Goal: Information Seeking & Learning: Learn about a topic

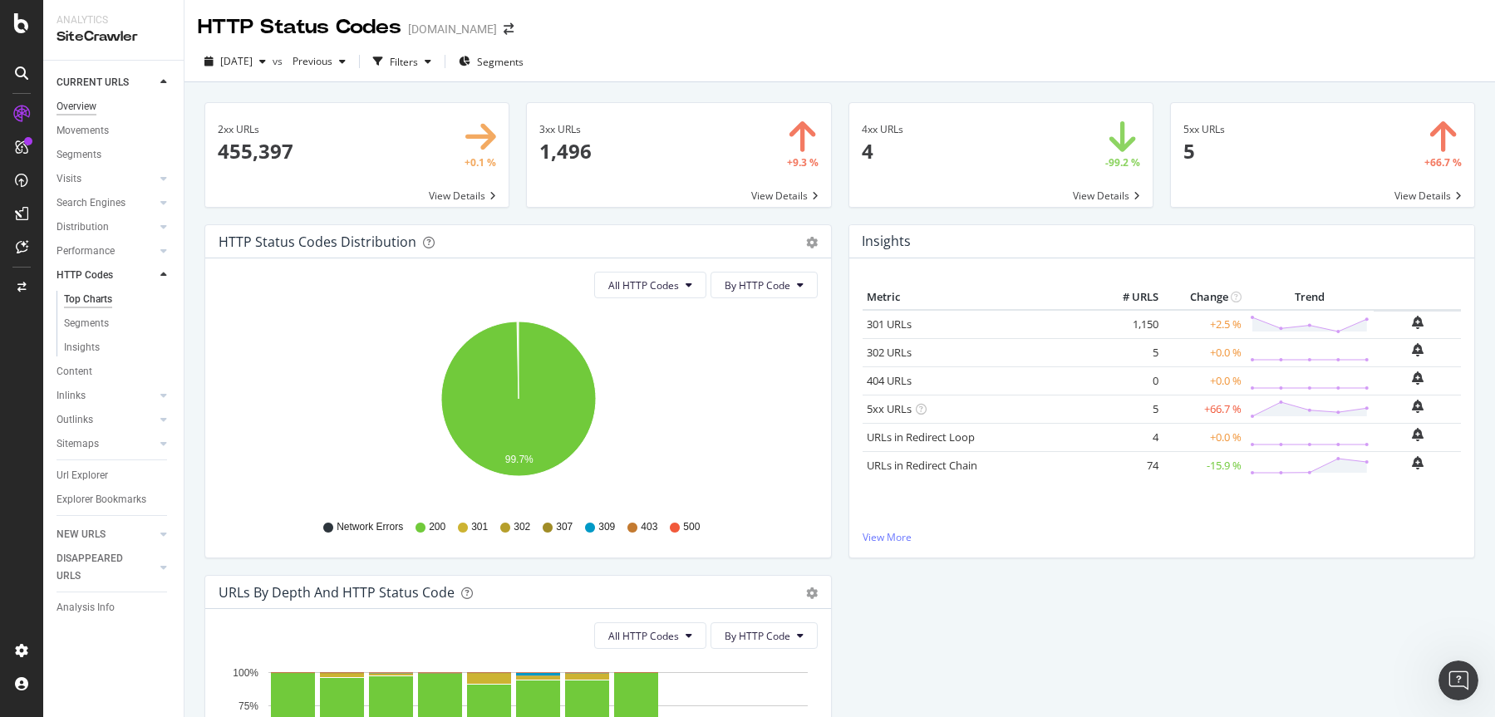
click at [83, 108] on div "Overview" at bounding box center [77, 106] width 40 height 17
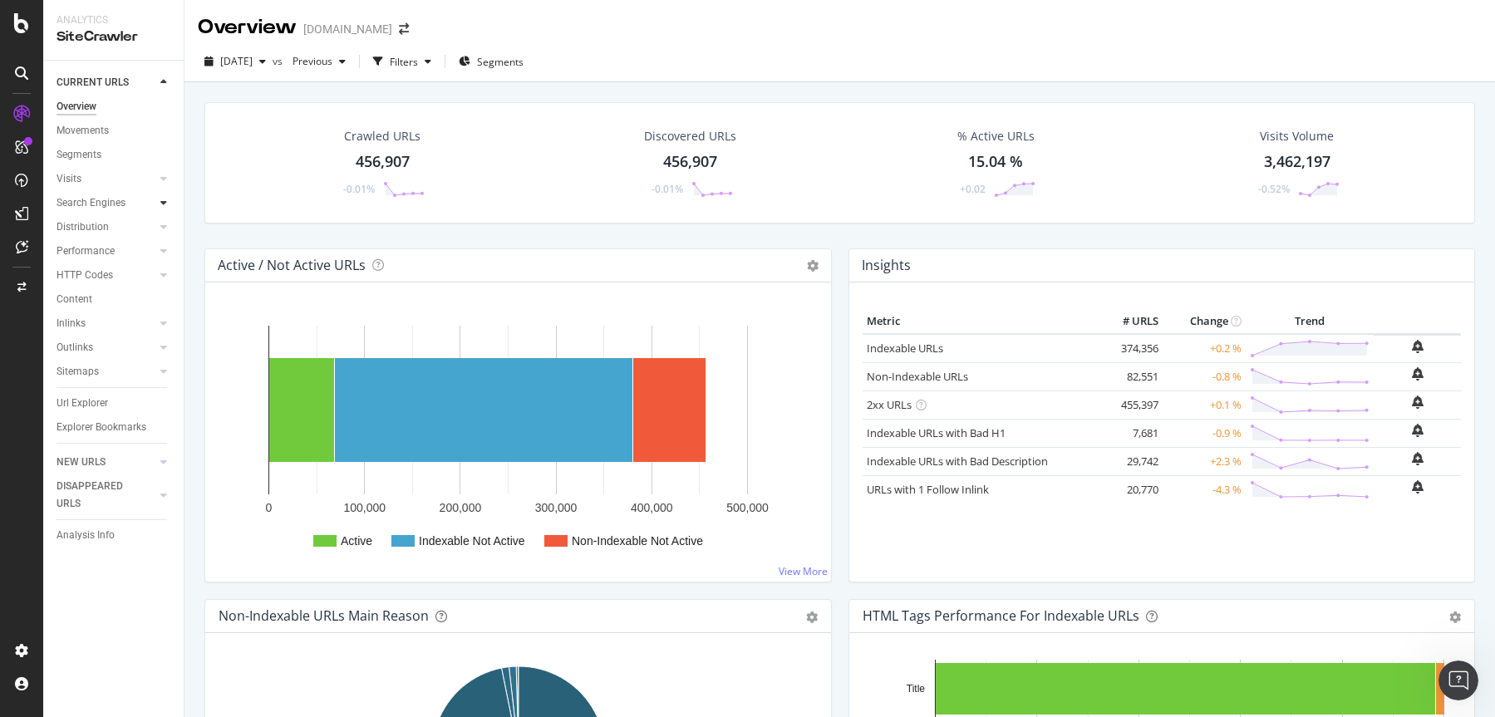
click at [165, 205] on icon at bounding box center [163, 203] width 7 height 10
